Goal: Participate in discussion: Engage in conversation with other users on a specific topic

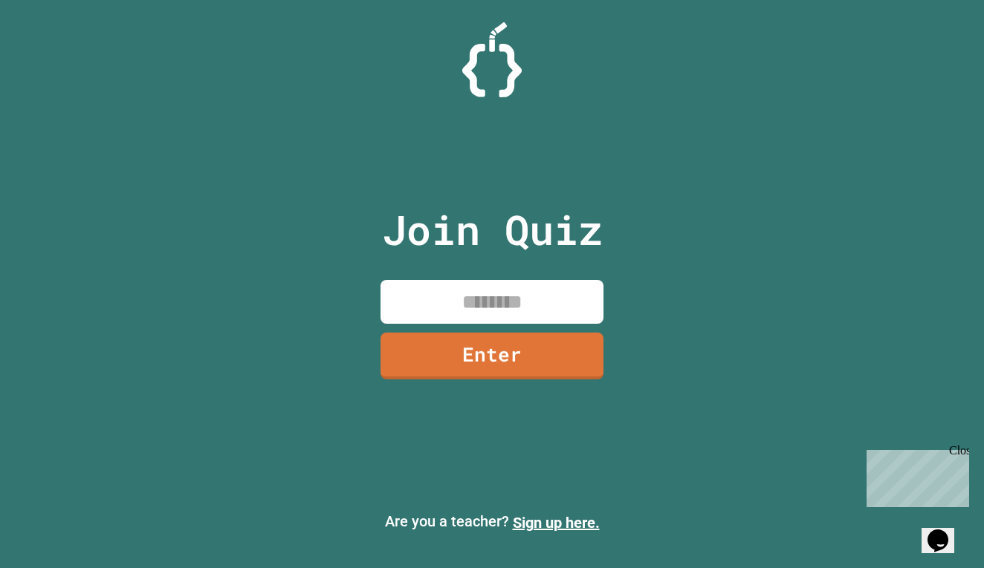
click at [486, 296] on input at bounding box center [491, 302] width 223 height 44
type input "********"
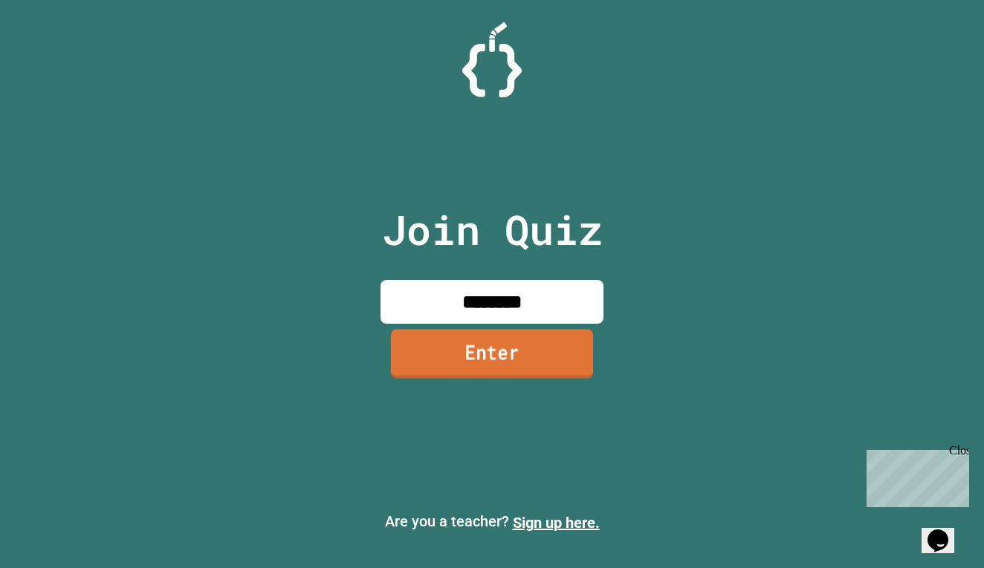
click at [444, 331] on link "Enter" at bounding box center [492, 353] width 202 height 49
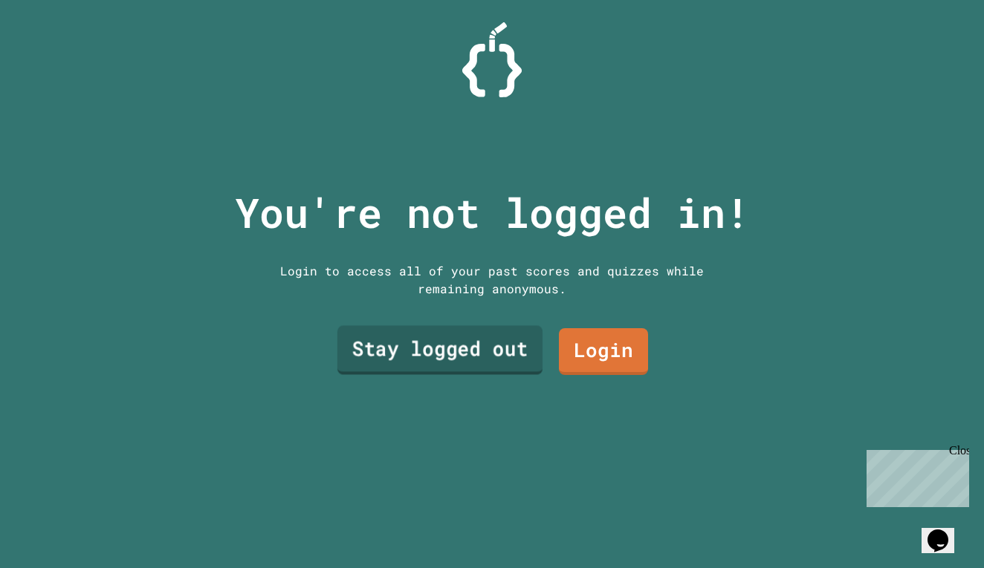
click at [516, 352] on link "Stay logged out" at bounding box center [439, 350] width 205 height 49
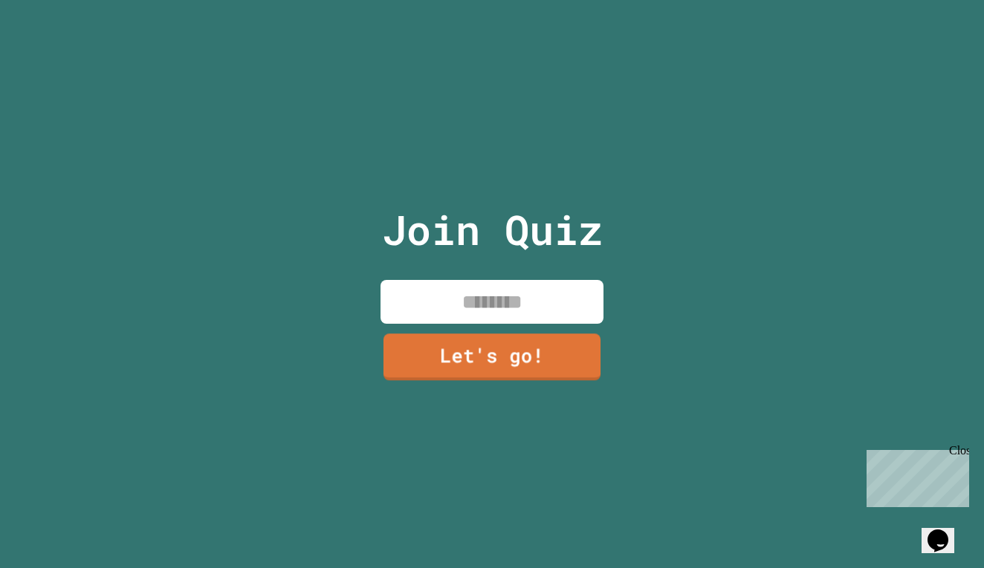
click at [510, 309] on input at bounding box center [491, 302] width 223 height 44
type input "********"
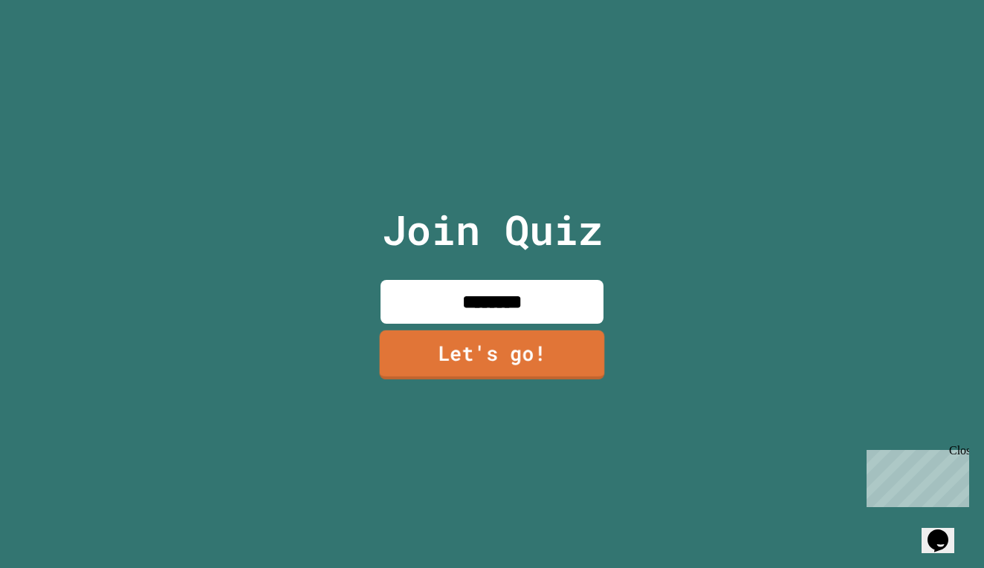
click at [551, 366] on link "Let's go!" at bounding box center [492, 355] width 225 height 49
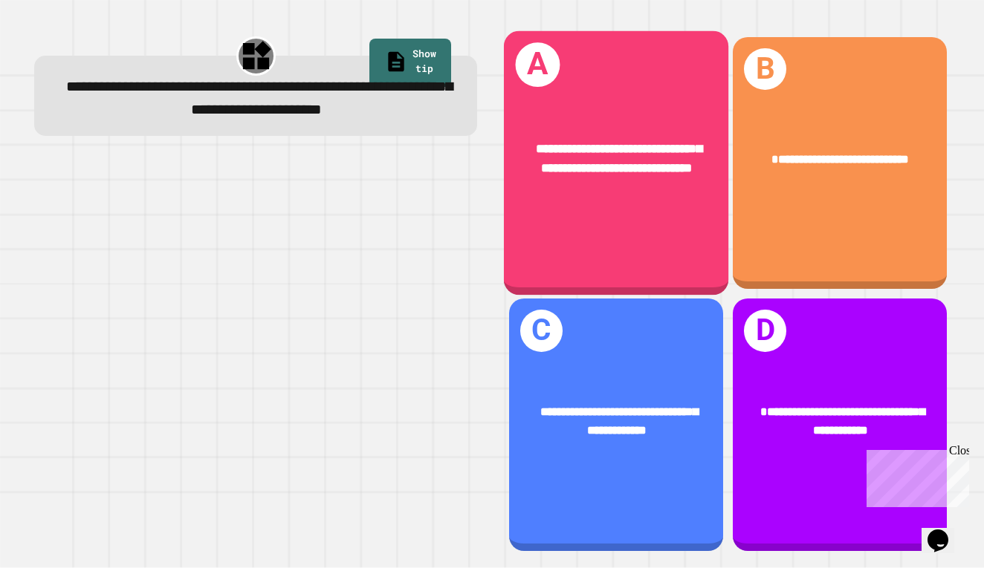
click at [606, 221] on div "**********" at bounding box center [616, 162] width 224 height 264
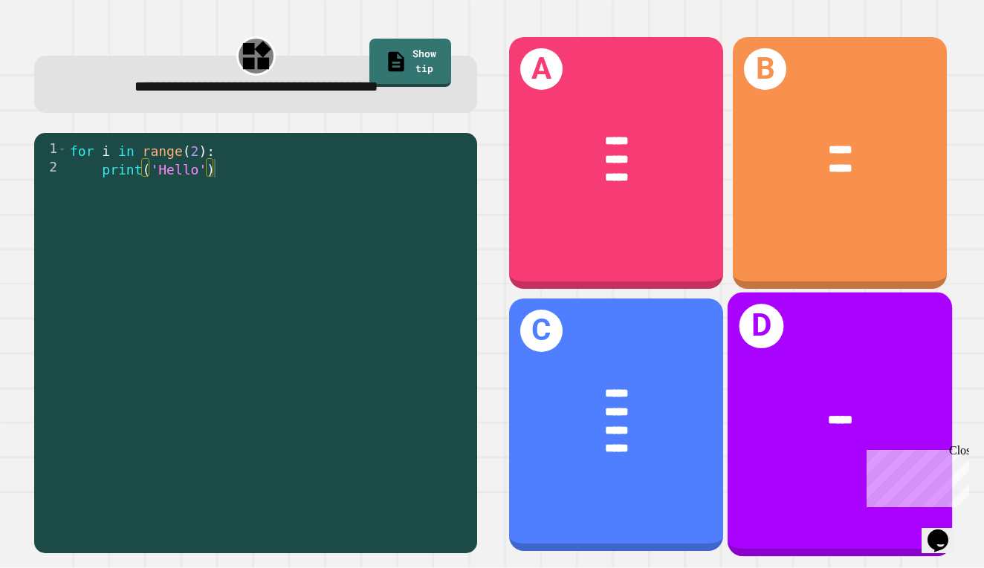
click at [799, 454] on div "*****" at bounding box center [839, 420] width 224 height 69
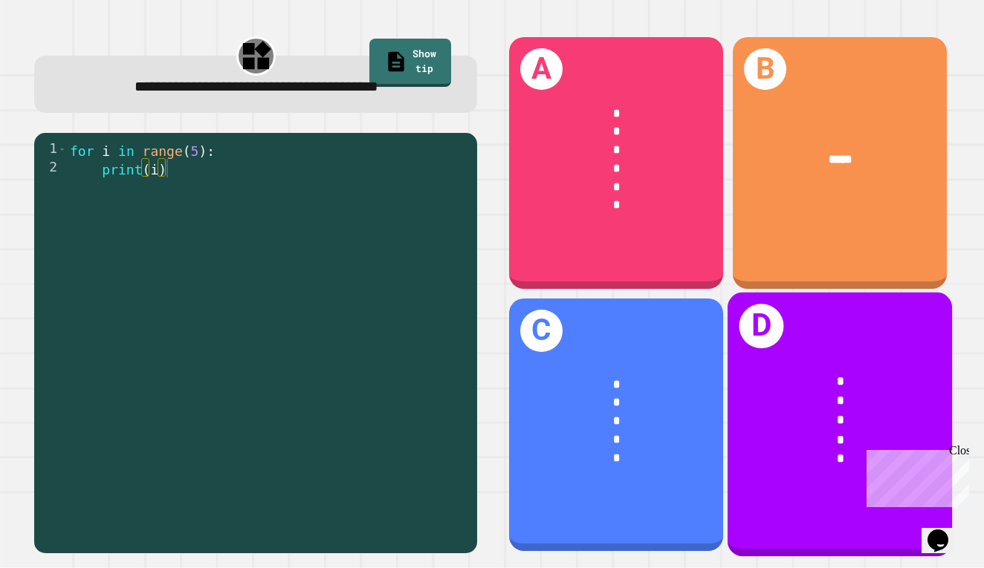
click at [819, 333] on div "D * * * * *" at bounding box center [839, 425] width 224 height 264
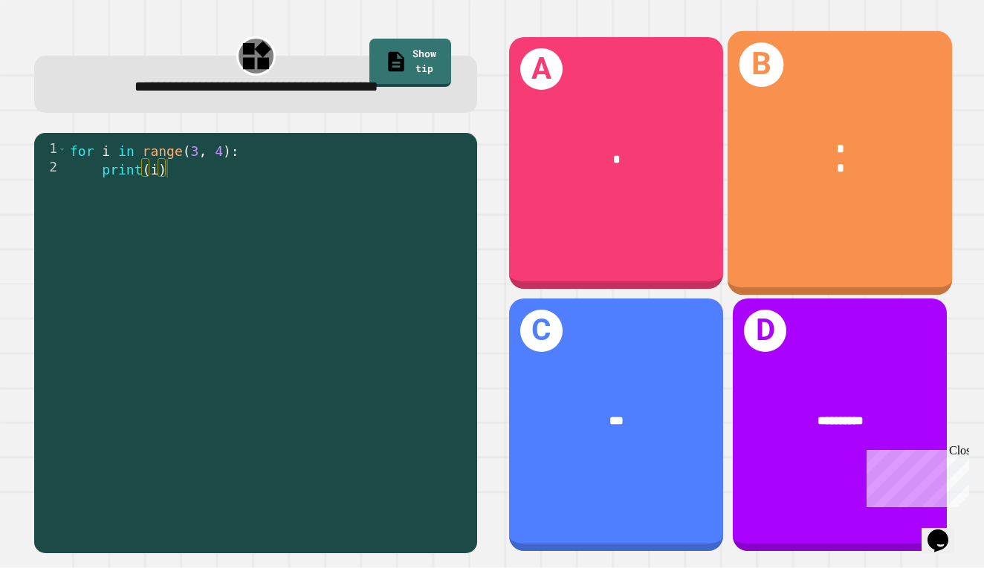
click at [845, 174] on div "*" at bounding box center [840, 168] width 174 height 19
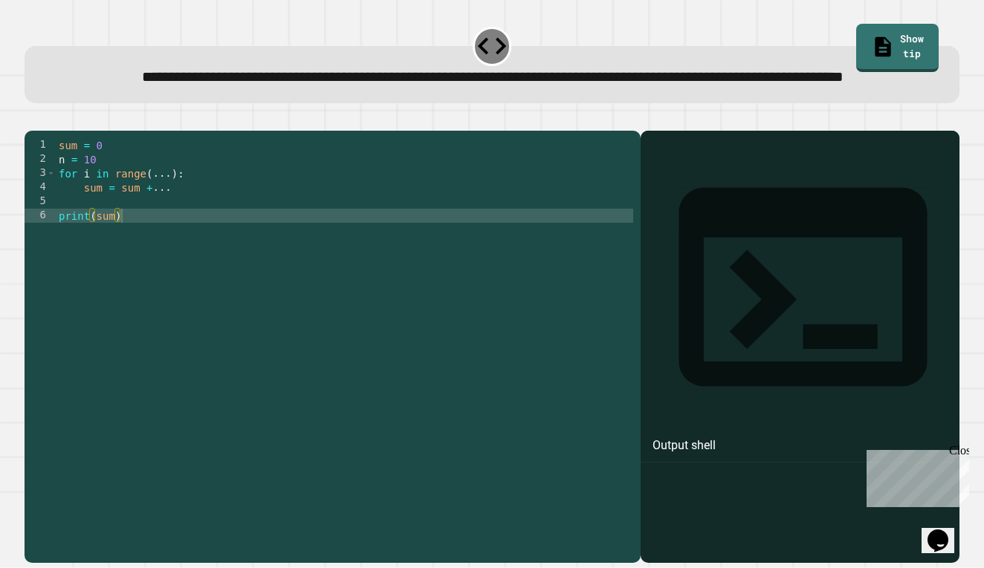
click at [165, 237] on div "sum = 0 n = 10 for i in range ( ... ) : sum = sum + ... print ( sum )" at bounding box center [344, 328] width 577 height 381
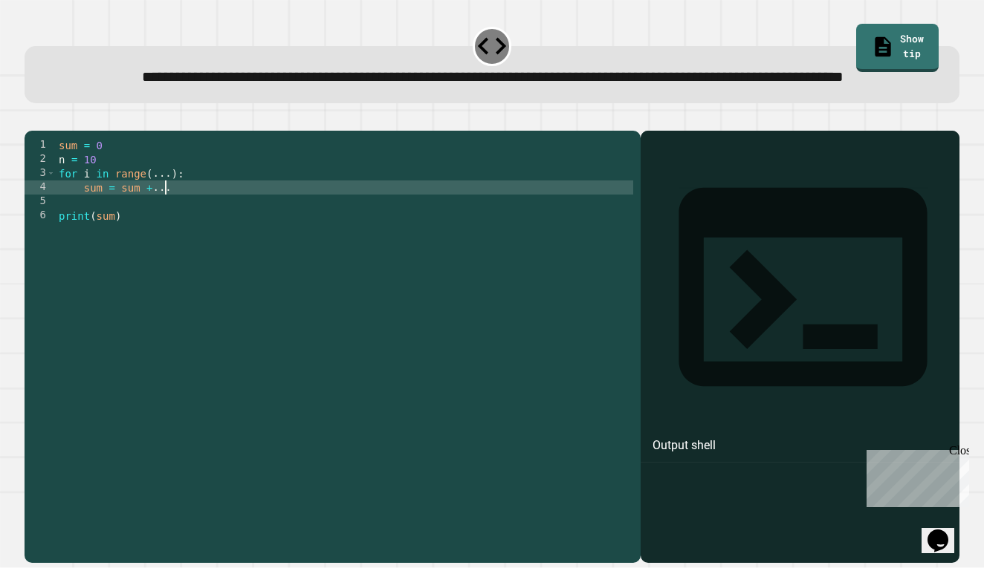
click at [186, 232] on div "sum = 0 n = 10 for i in range ( ... ) : sum = sum + ... print ( sum )" at bounding box center [344, 328] width 577 height 381
click at [175, 220] on div "sum = 0 n = 10 for i in range ( ... ) : sum = sum + ... print ( sum )" at bounding box center [344, 328] width 577 height 381
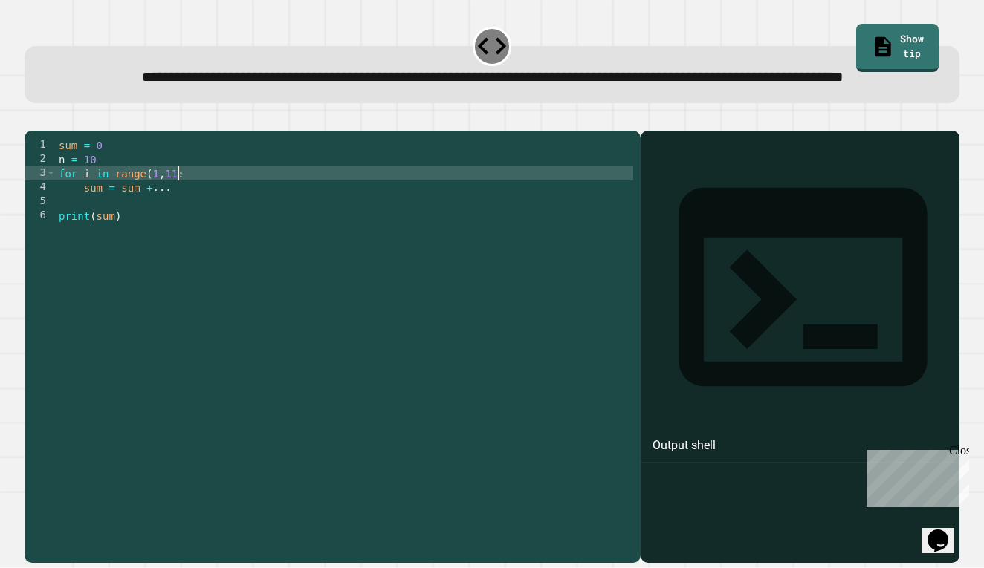
scroll to position [0, 8]
click at [180, 238] on div "sum = 0 n = 10 for i in range ( 1 , 11 ) : sum = sum + ... print ( sum )" at bounding box center [344, 328] width 577 height 381
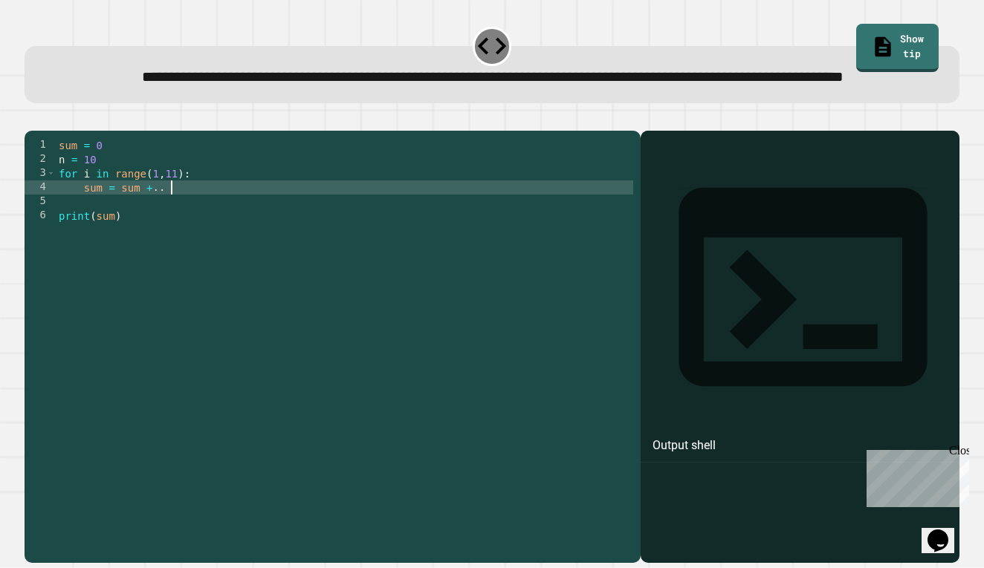
scroll to position [0, 7]
type textarea "**********"
click at [233, 383] on div "sum = 0 n = 10 for i in range ( 1 , 11 ) : sum = sum + i print ( sum )" at bounding box center [344, 328] width 577 height 381
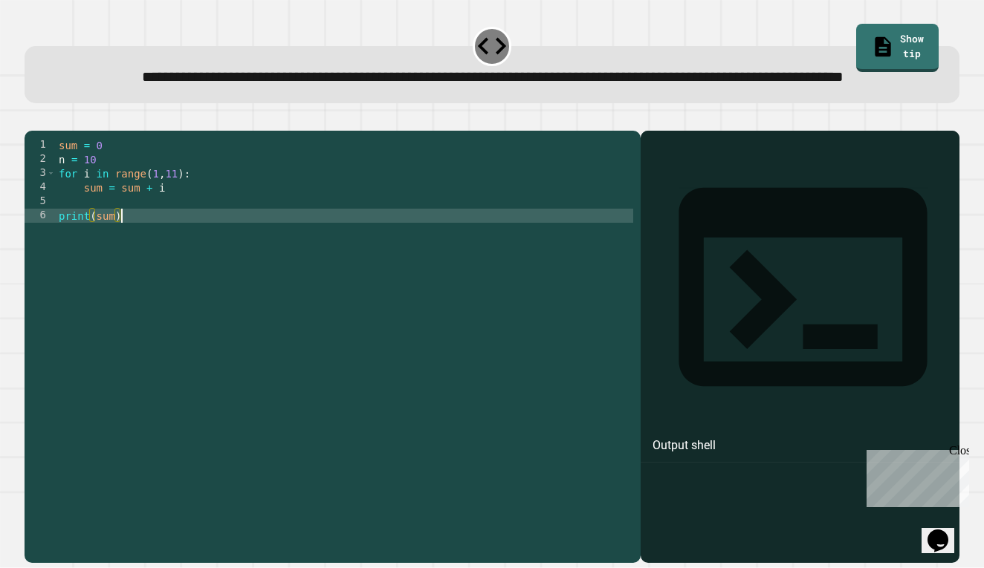
scroll to position [0, 4]
click at [32, 119] on button "button" at bounding box center [32, 119] width 0 height 0
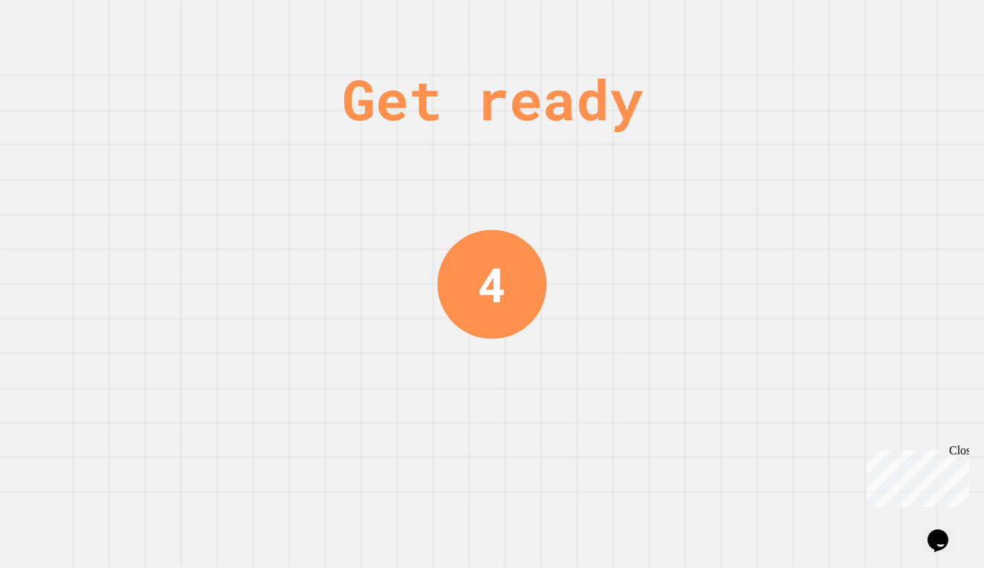
scroll to position [0, 0]
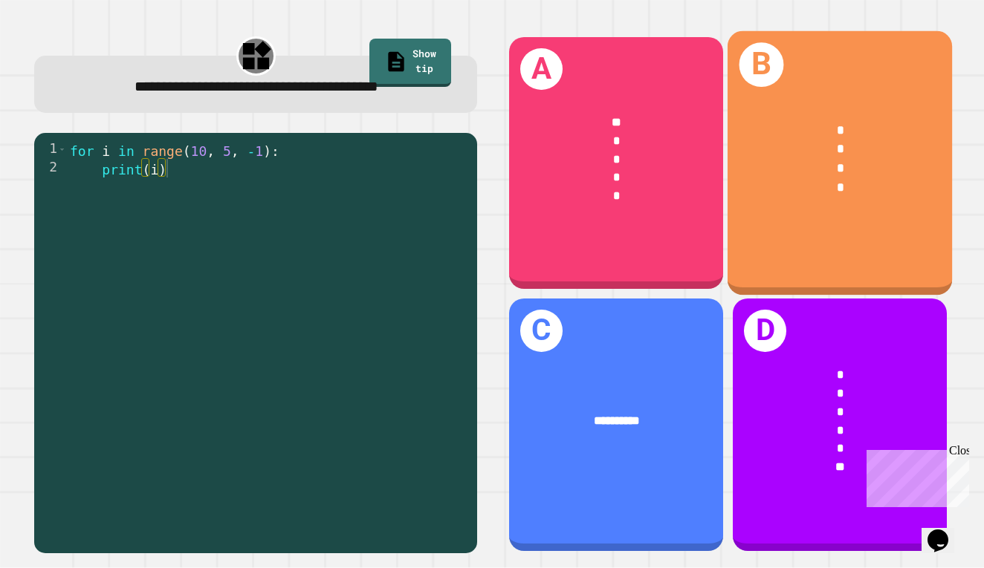
click at [825, 129] on div "*" at bounding box center [840, 129] width 174 height 19
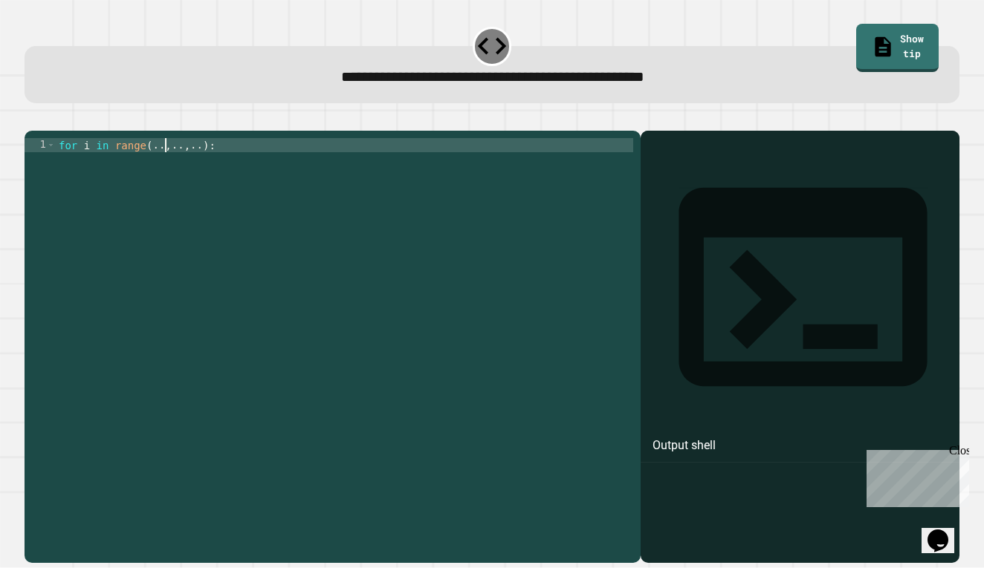
click at [165, 168] on div "for i in range ( .. , .. , .. ) :" at bounding box center [345, 342] width 578 height 409
click at [195, 170] on div "for i in range ( 10 , .. , .. ) :" at bounding box center [344, 342] width 577 height 409
click at [190, 169] on div "for i in range ( 10 , .. , .. ) :" at bounding box center [344, 342] width 577 height 409
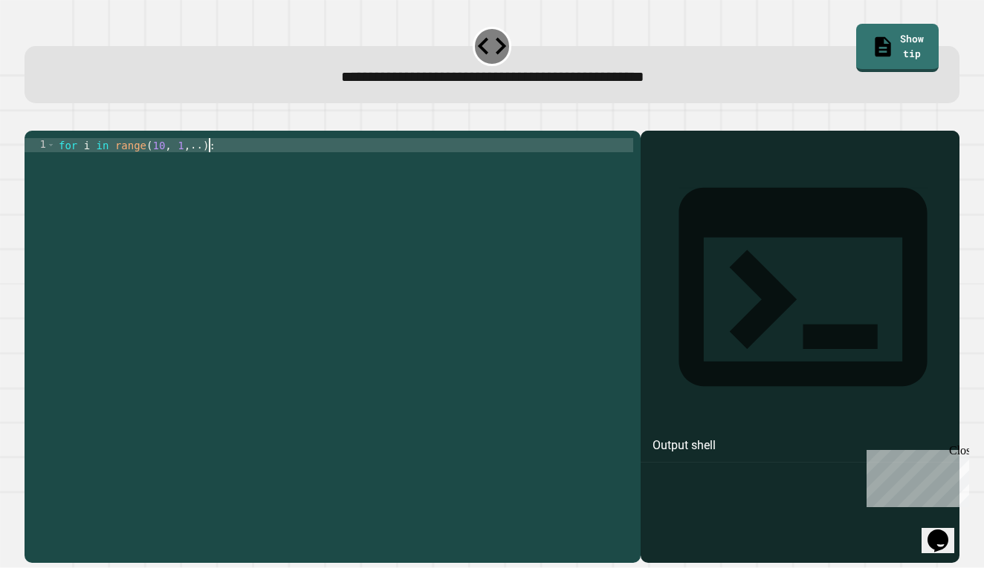
click at [209, 169] on div "for i in range ( 10 , 1 , .. ) :" at bounding box center [344, 342] width 577 height 409
click at [32, 119] on icon "button" at bounding box center [32, 119] width 0 height 0
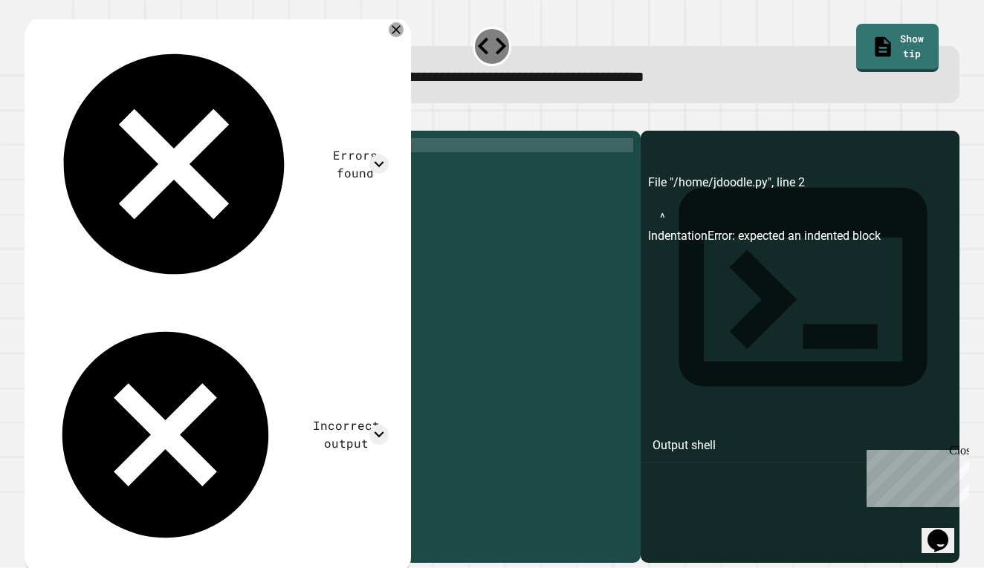
click at [204, 169] on div "for i in range ( 10 , 1 , - 1 ) :" at bounding box center [344, 342] width 577 height 409
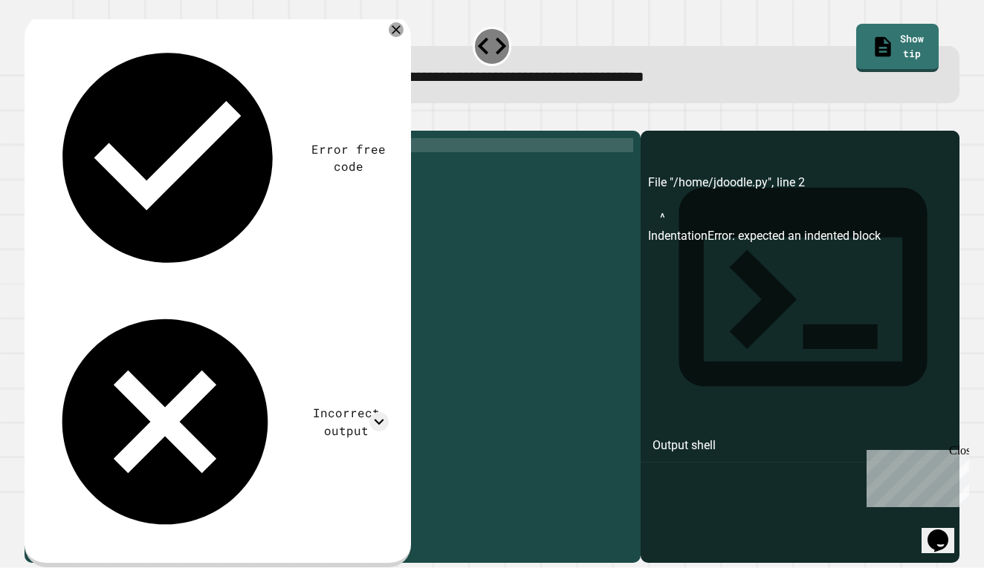
scroll to position [0, 10]
click at [164, 169] on div "for i in range ( 10 , 1 , 1 ) :" at bounding box center [344, 342] width 577 height 409
click at [197, 169] on div "for i in range ( 11 , 1 , 1 ) :" at bounding box center [344, 342] width 577 height 409
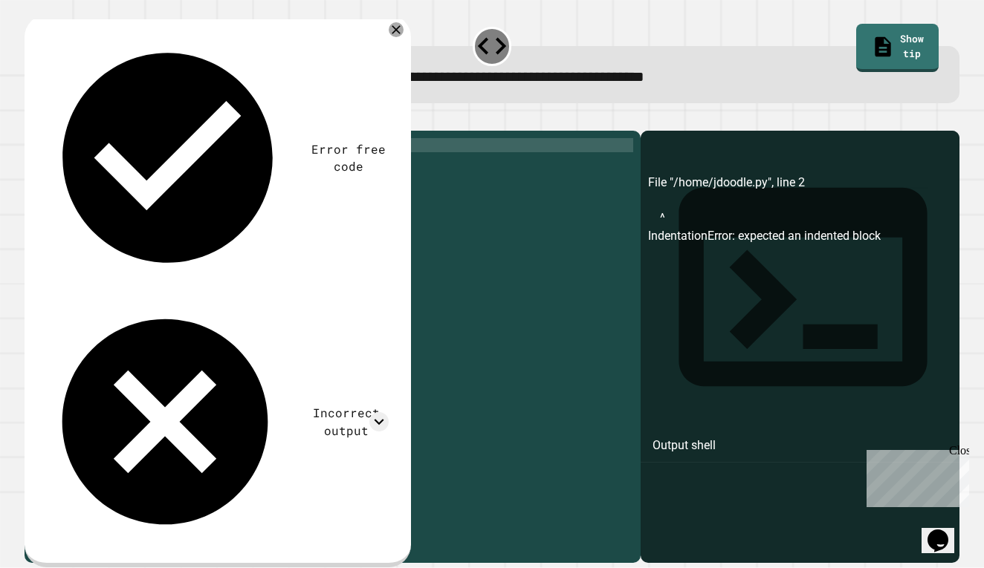
click at [32, 119] on icon "button" at bounding box center [32, 119] width 0 height 0
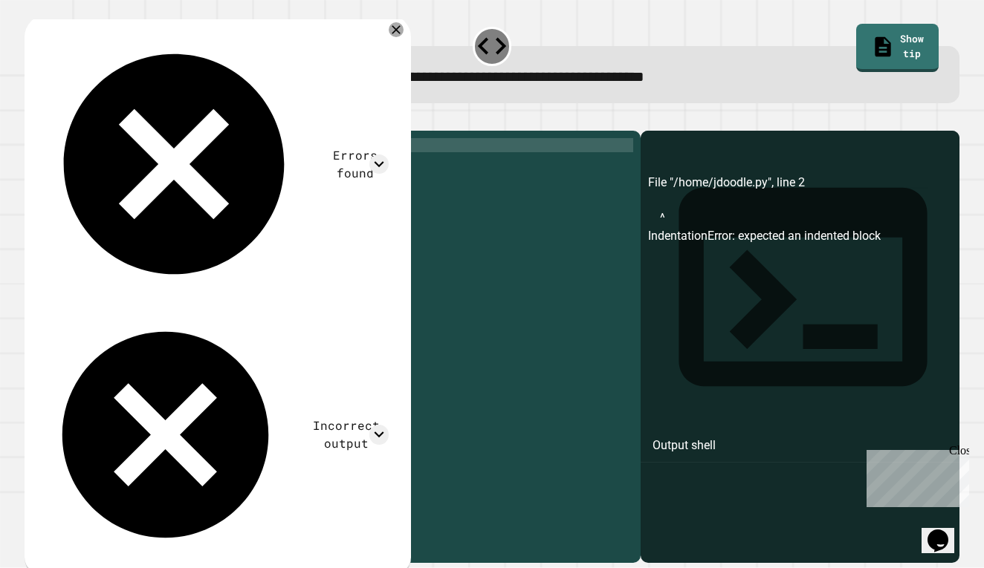
click at [163, 172] on div "for i in range ( 11 , 1 , 1 ) :" at bounding box center [344, 342] width 577 height 409
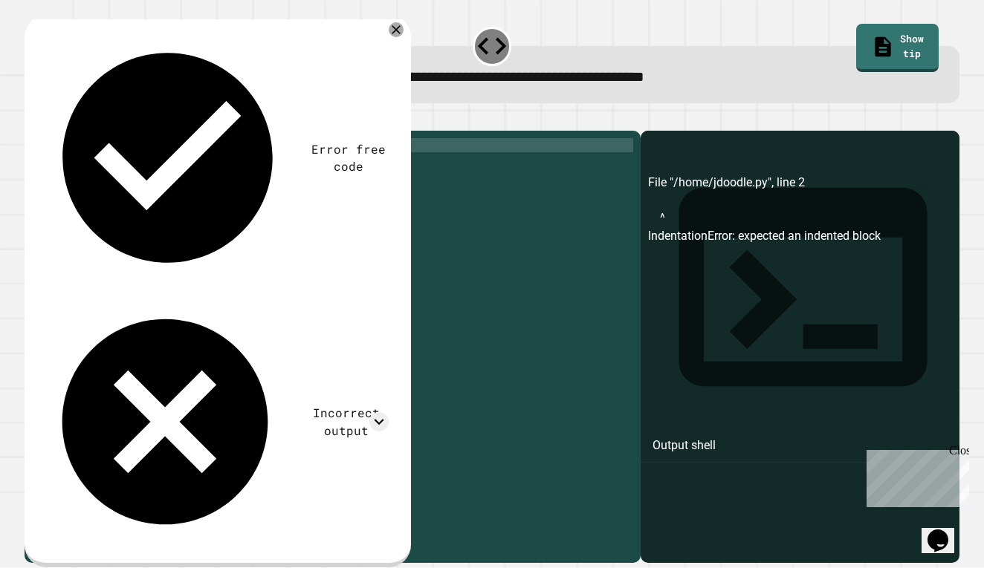
scroll to position [0, 7]
drag, startPoint x: 224, startPoint y: 170, endPoint x: 59, endPoint y: 167, distance: 164.2
click at [59, 167] on div "for i in range ( 10 , 1 , 1 ) :" at bounding box center [344, 342] width 577 height 409
click at [516, 128] on div at bounding box center [492, 122] width 935 height 18
click at [404, 30] on icon at bounding box center [396, 30] width 16 height 16
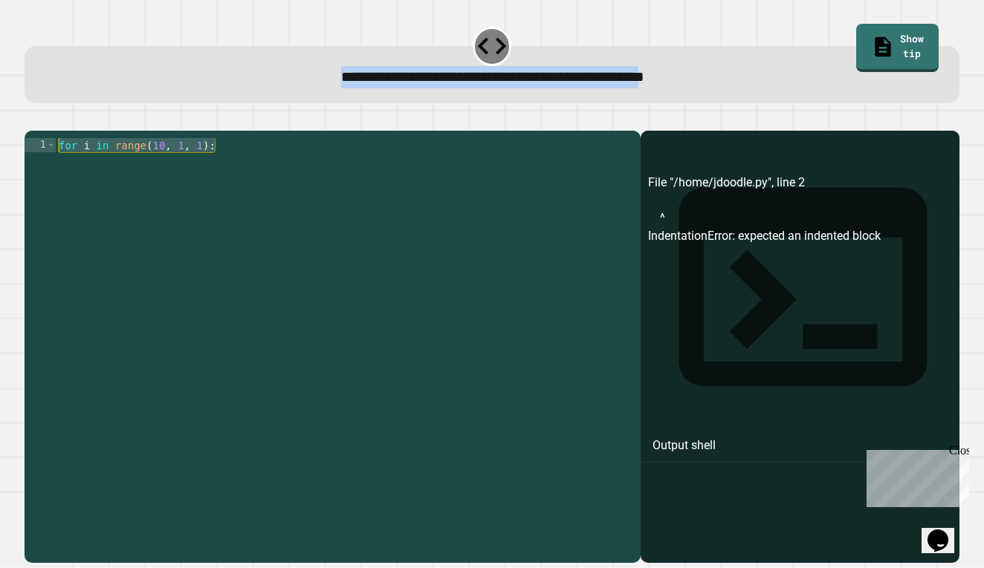
drag, startPoint x: 709, startPoint y: 79, endPoint x: 268, endPoint y: 71, distance: 441.4
click at [341, 71] on span "**********" at bounding box center [492, 77] width 303 height 14
copy span "**********"
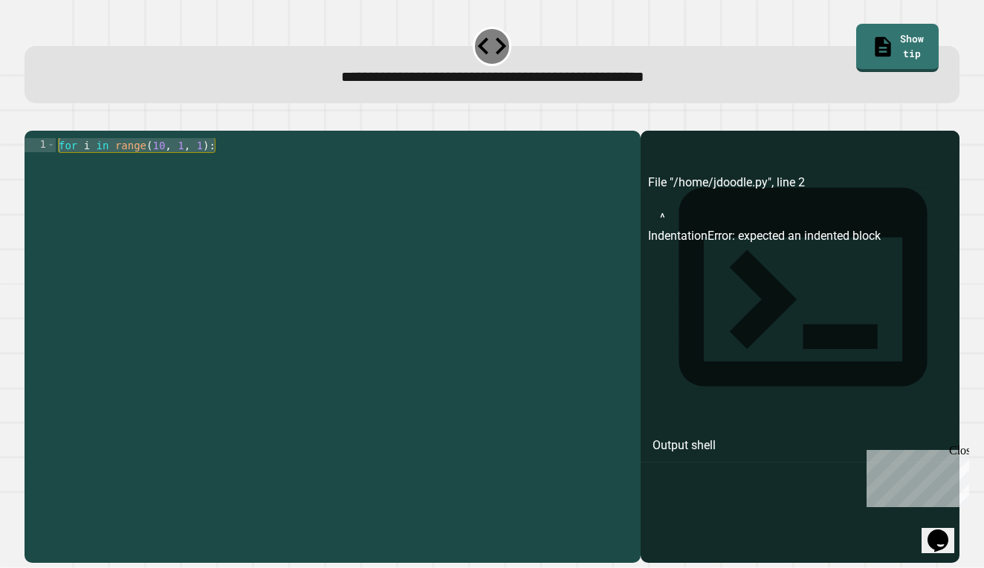
click at [166, 217] on div "for i in range ( 10 , 1 , 1 ) :" at bounding box center [344, 342] width 577 height 409
drag, startPoint x: 219, startPoint y: 168, endPoint x: 57, endPoint y: 166, distance: 162.0
click at [57, 166] on div "for i in range ( 10 , 1 , 1 ) :" at bounding box center [344, 342] width 577 height 409
click at [231, 172] on div "for i in range ( 10 , 1 , 1 ) :" at bounding box center [344, 342] width 577 height 409
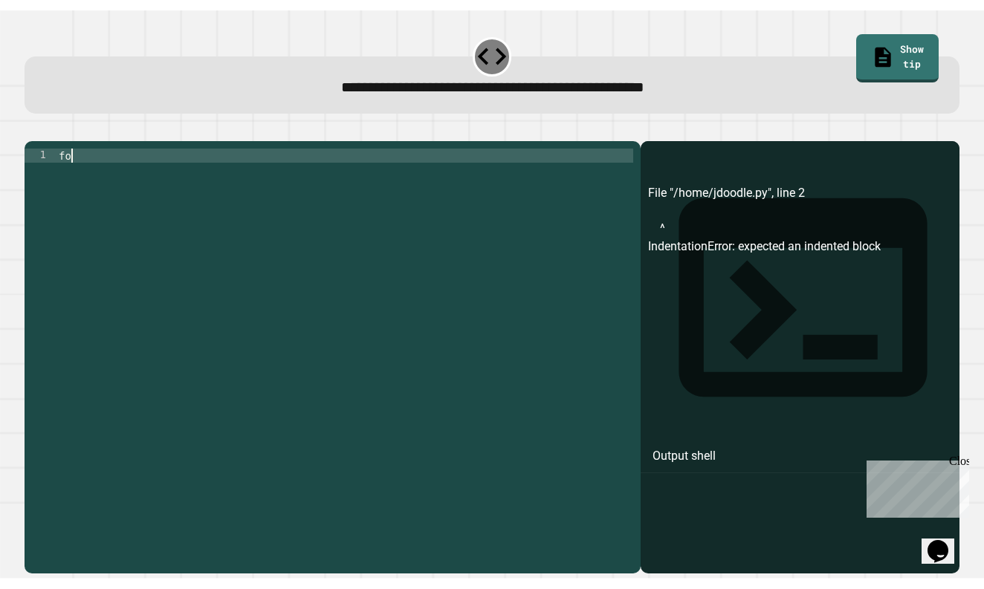
scroll to position [0, 0]
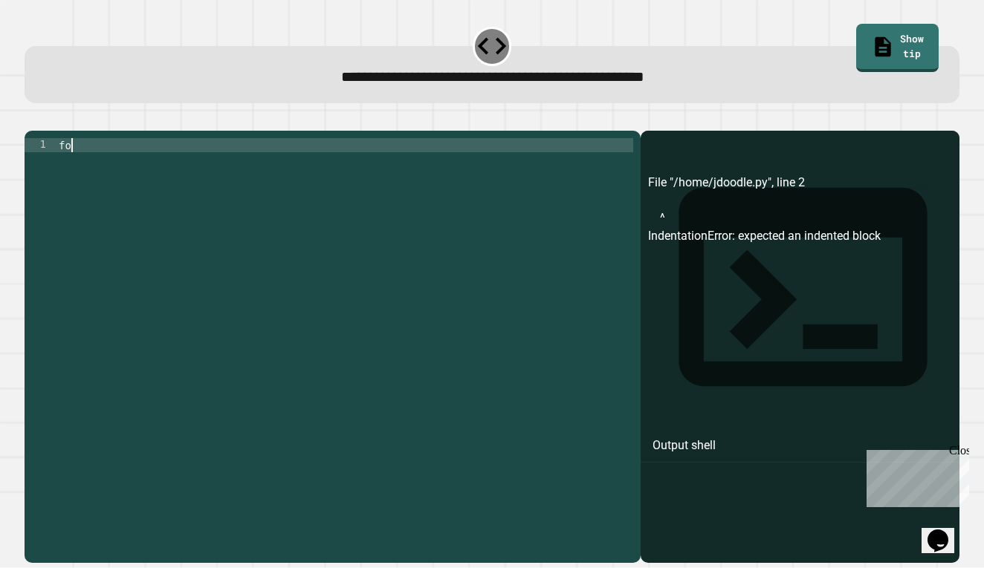
type textarea "*"
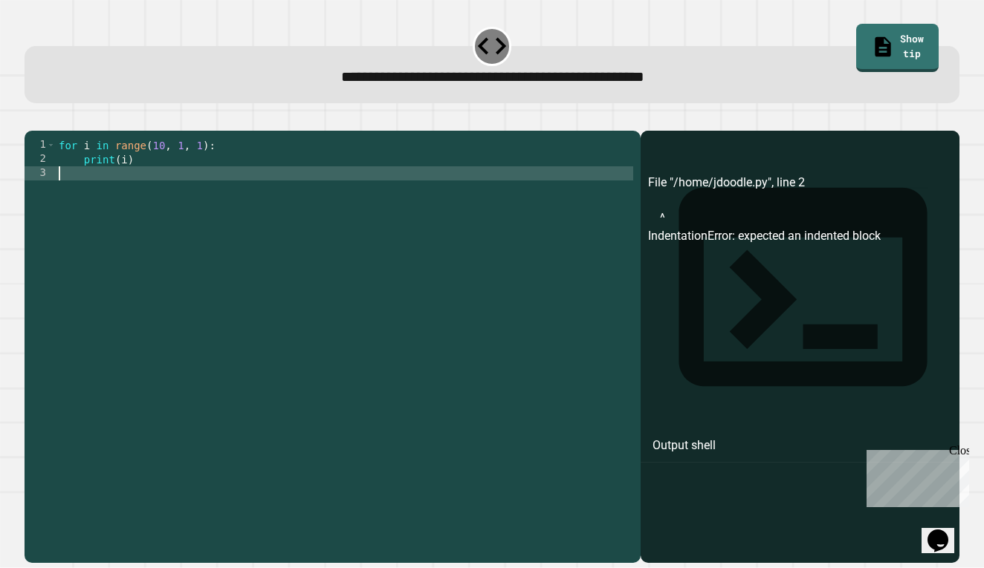
click at [32, 119] on icon "button" at bounding box center [32, 119] width 0 height 0
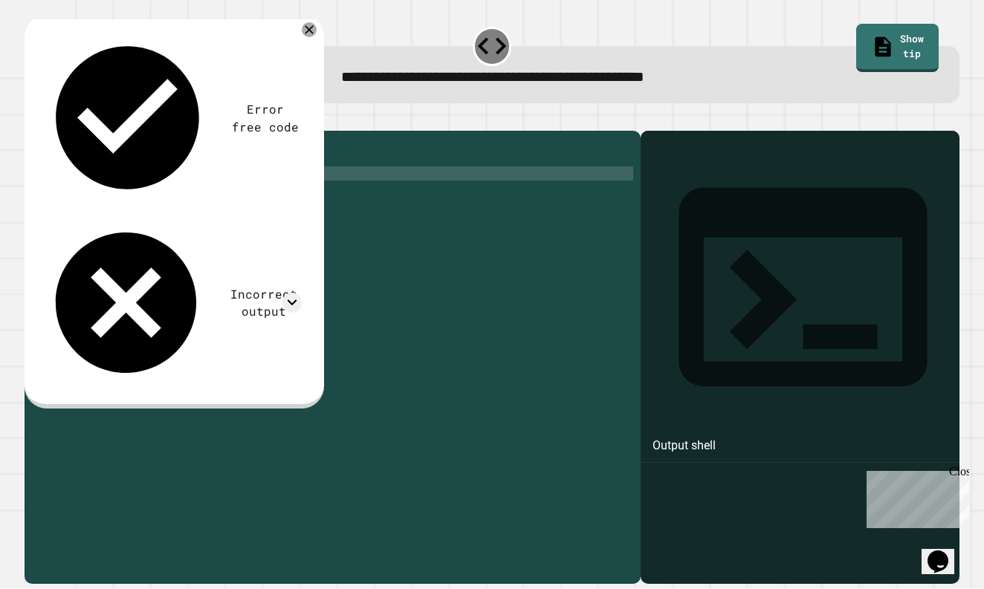
click at [204, 172] on div "for i in range ( 10 , 1 , 1 ) : print ( i )" at bounding box center [344, 357] width 577 height 438
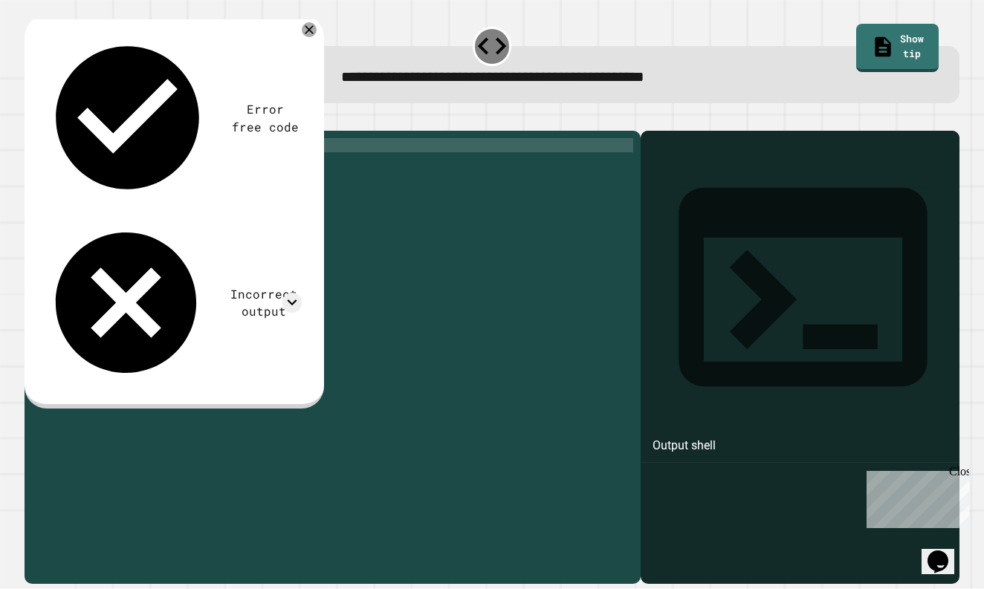
type textarea "**********"
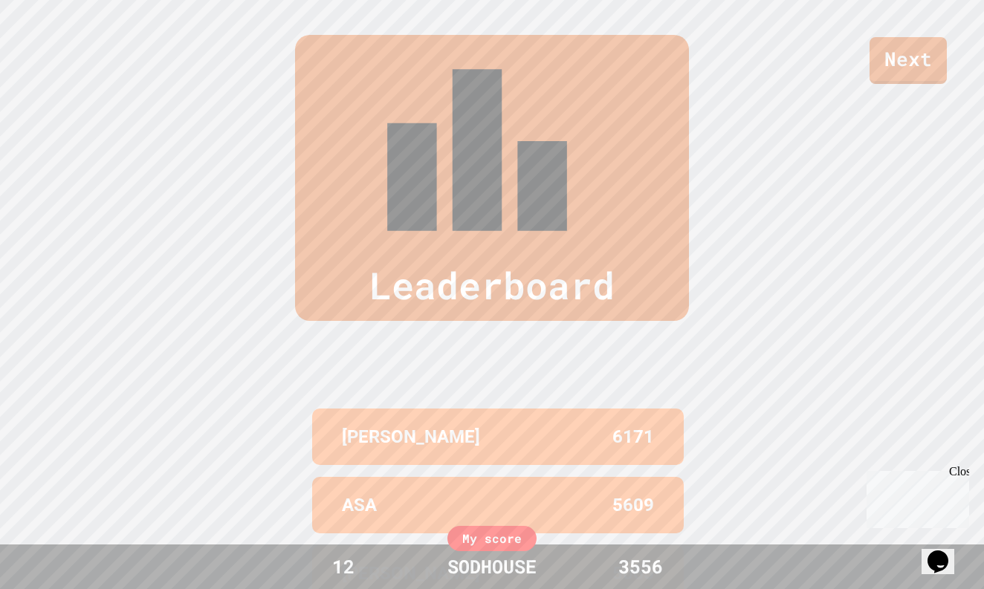
scroll to position [613, 0]
